Goal: Task Accomplishment & Management: Manage account settings

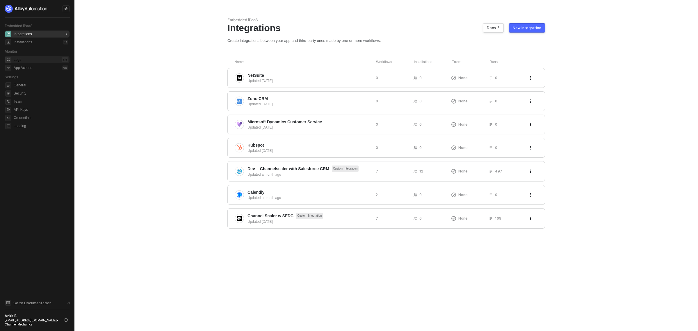
click at [28, 60] on div "Logs 131" at bounding box center [41, 59] width 55 height 7
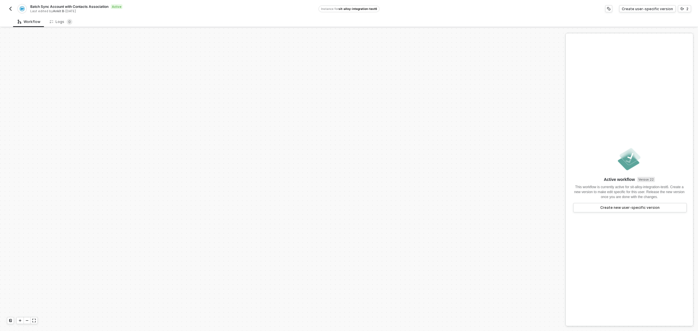
scroll to position [228, 0]
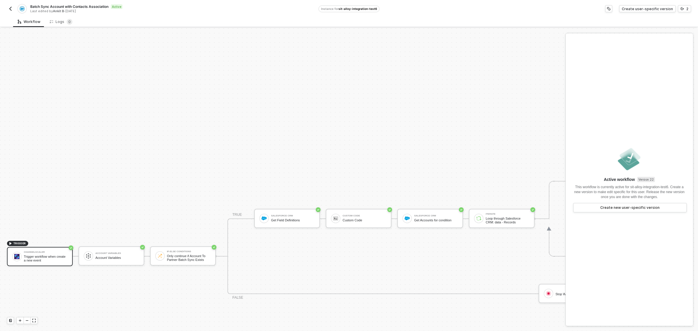
click at [13, 5] on div "Batch Sync Account with Contacts Association Active Last edited by Ankit B - 4 …" at bounding box center [162, 8] width 311 height 9
click at [9, 10] on img "button" at bounding box center [10, 8] width 5 height 5
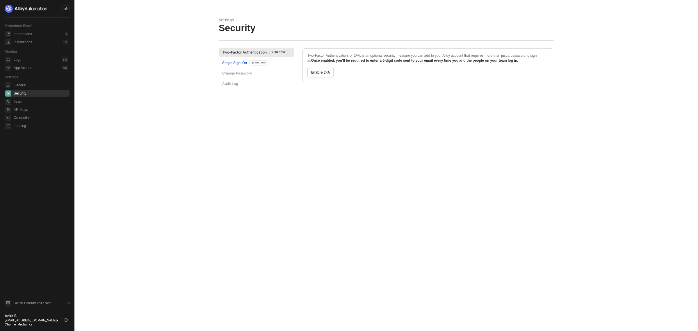
click at [234, 63] on div "Single Sign-On INACTIVE" at bounding box center [245, 62] width 46 height 5
click at [237, 74] on div "Change Password" at bounding box center [237, 73] width 30 height 5
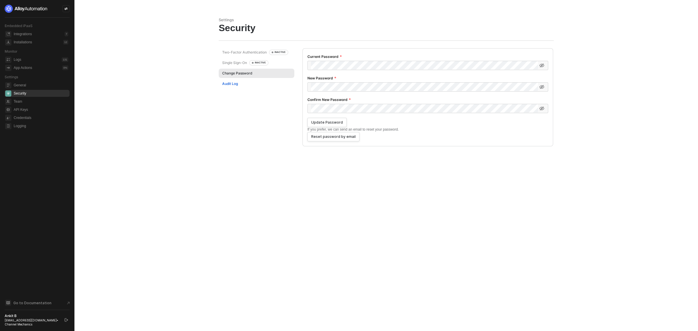
click at [233, 84] on div "Audit Log" at bounding box center [230, 83] width 16 height 5
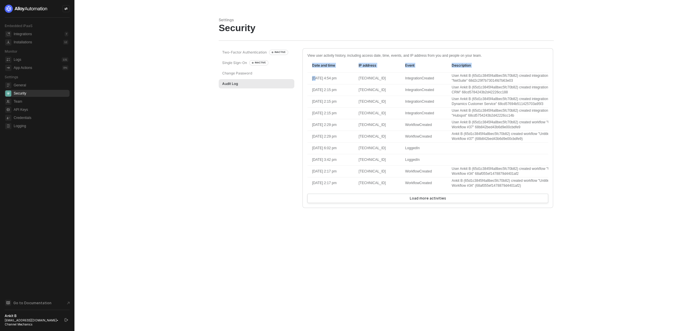
drag, startPoint x: 361, startPoint y: 106, endPoint x: 568, endPoint y: 195, distance: 225.5
click at [543, 194] on div "Date and time IP address Event Description [DATE] 4:54 pm [TECHNICAL_ID] Integr…" at bounding box center [427, 126] width 241 height 136
click at [588, 195] on main "Settings Security Two-Factor Authentication INACTIVE Single Sign-On INACTIVE Ch…" at bounding box center [349, 165] width 698 height 331
click at [497, 201] on button "Load more activities" at bounding box center [427, 198] width 241 height 9
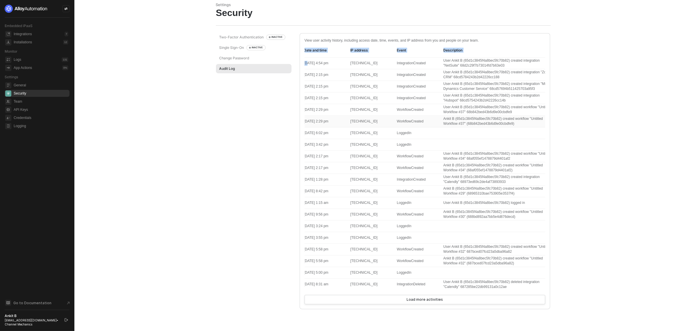
scroll to position [24, 0]
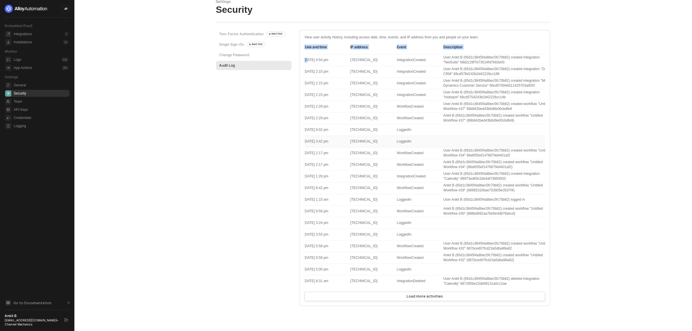
click at [476, 138] on td at bounding box center [500, 142] width 122 height 12
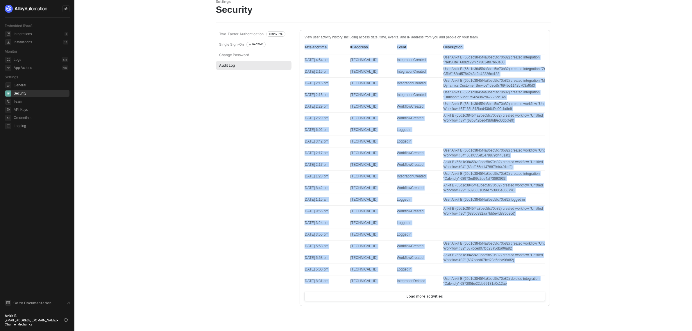
scroll to position [0, 0]
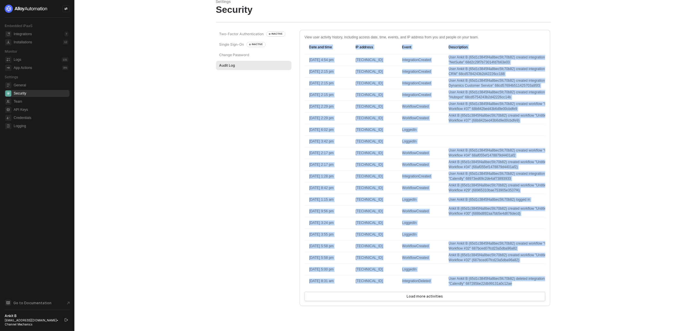
drag, startPoint x: 536, startPoint y: 279, endPoint x: 294, endPoint y: 39, distance: 340.1
click at [294, 39] on div "View user activity history, including access date, time, events, and IP address…" at bounding box center [422, 168] width 258 height 276
click at [313, 40] on th "Date and time" at bounding box center [328, 47] width 47 height 15
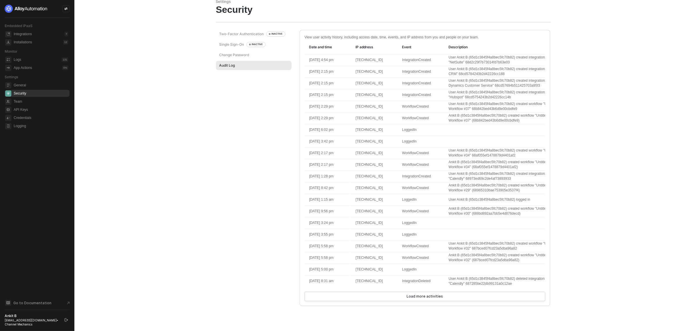
scroll to position [0, 26]
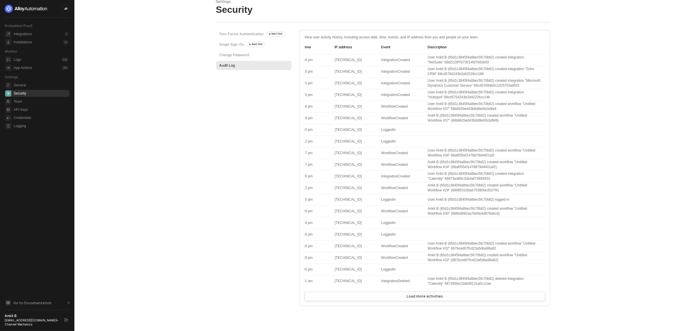
drag, startPoint x: 307, startPoint y: 40, endPoint x: 536, endPoint y: 285, distance: 335.6
click at [536, 285] on div "Date and time IP address Event Description [DATE] 4:54 pm [TECHNICAL_ID] Integr…" at bounding box center [415, 166] width 262 height 252
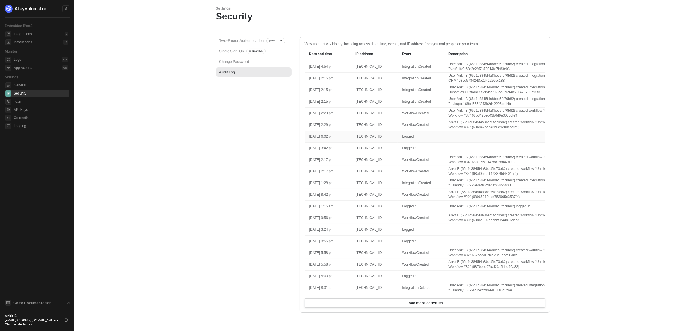
scroll to position [0, 0]
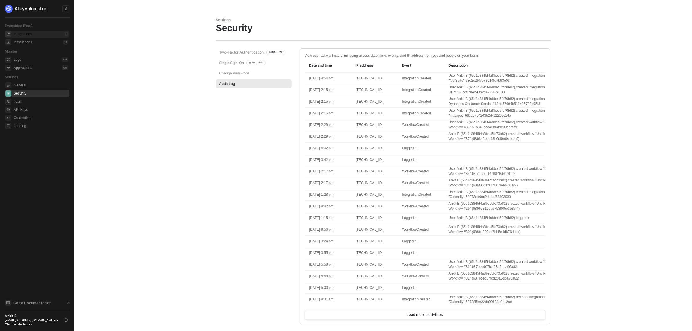
click at [20, 37] on div "Integrations 7" at bounding box center [41, 34] width 55 height 7
